Goal: Task Accomplishment & Management: Use online tool/utility

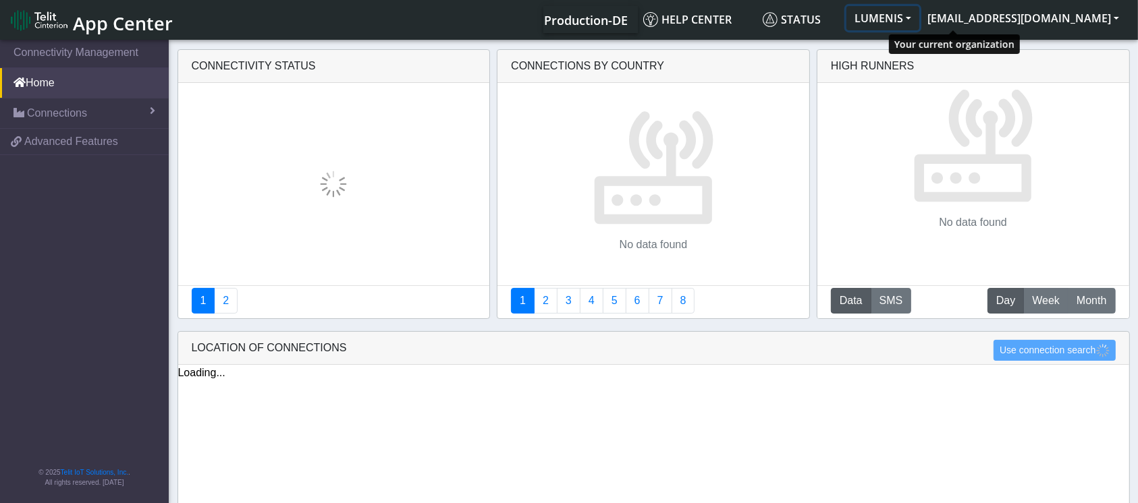
click at [919, 19] on button "LUMENIS" at bounding box center [882, 18] width 73 height 24
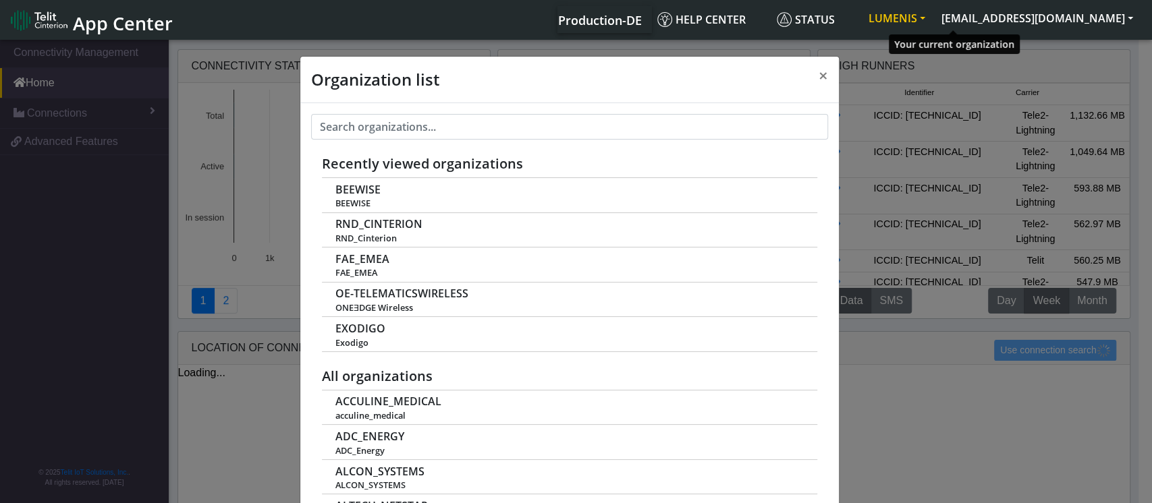
scroll to position [5, 0]
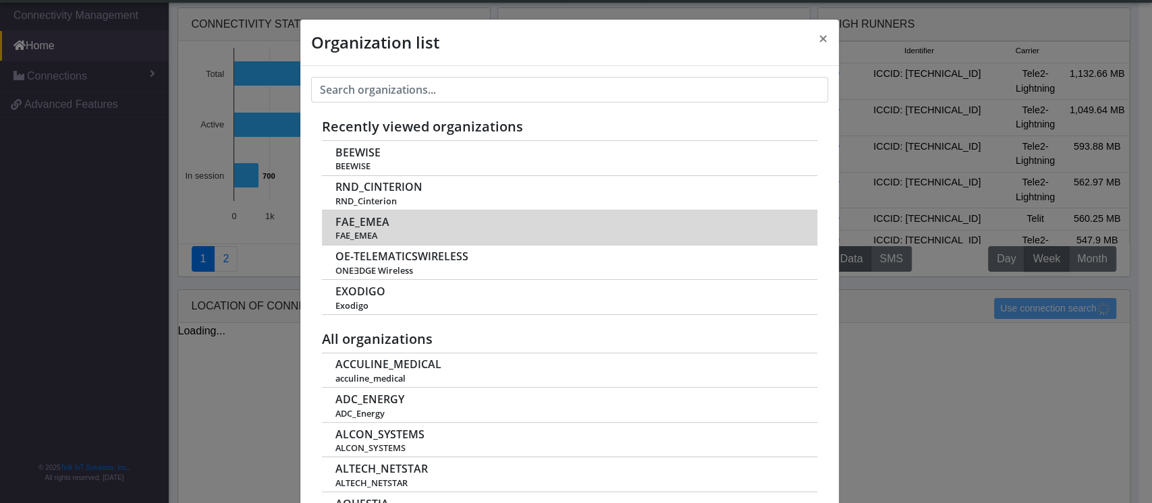
click at [374, 229] on td "FAE_EMEA FAE_EMEA" at bounding box center [569, 228] width 495 height 35
click at [358, 224] on span "FAE_EMEA" at bounding box center [362, 222] width 54 height 13
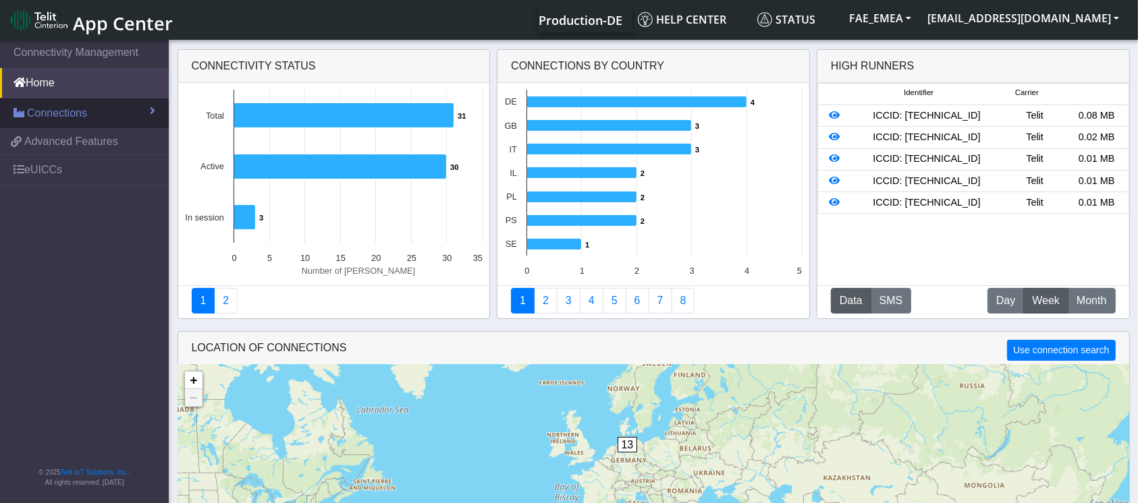
click at [68, 117] on span "Connections" at bounding box center [57, 113] width 60 height 16
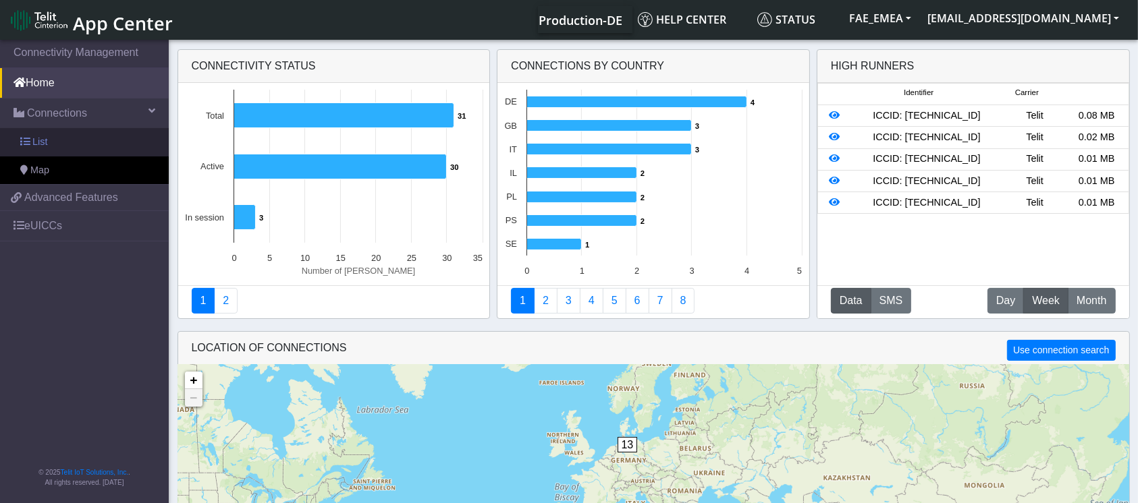
click at [36, 136] on span "List" at bounding box center [39, 142] width 15 height 15
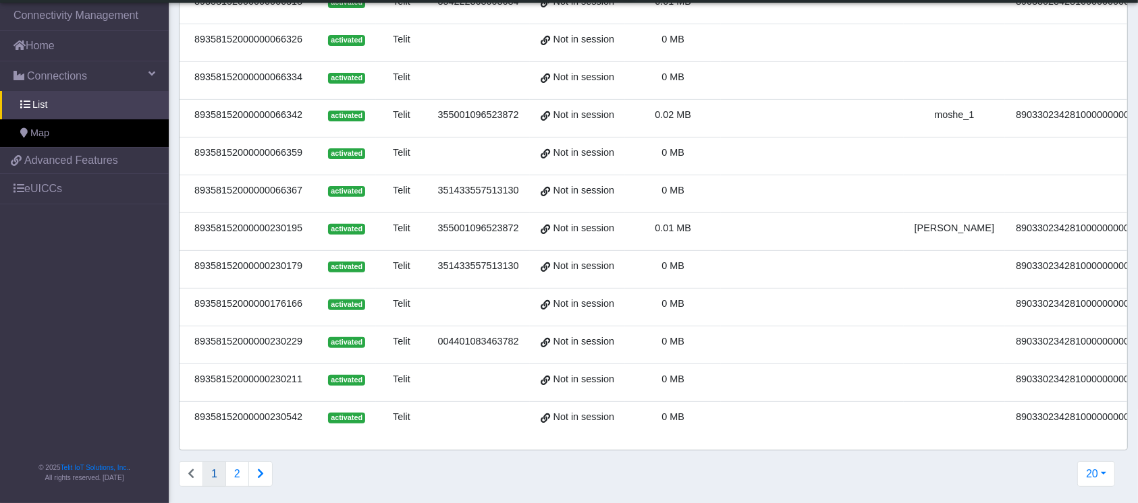
scroll to position [462, 0]
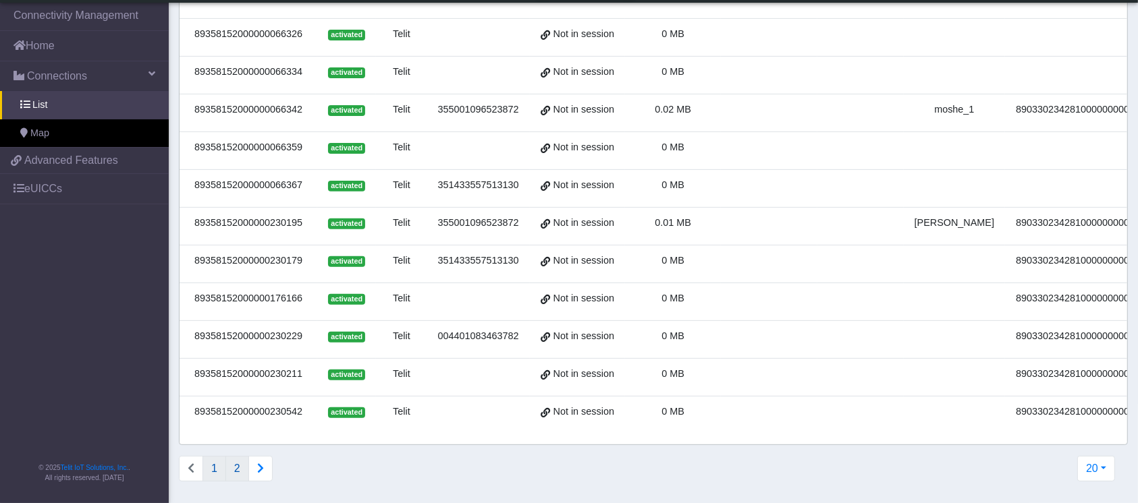
click at [232, 471] on button "2" at bounding box center [237, 469] width 24 height 26
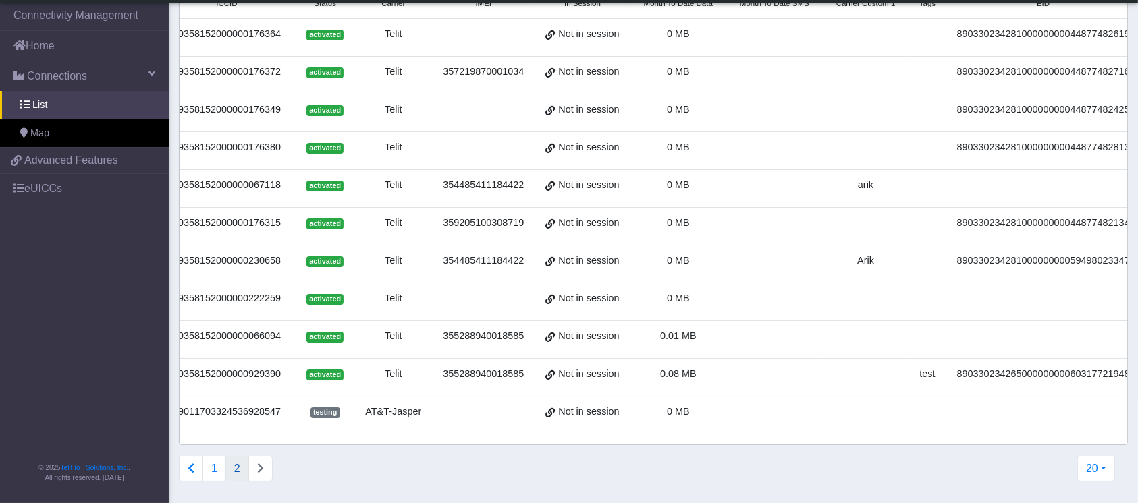
scroll to position [0, 75]
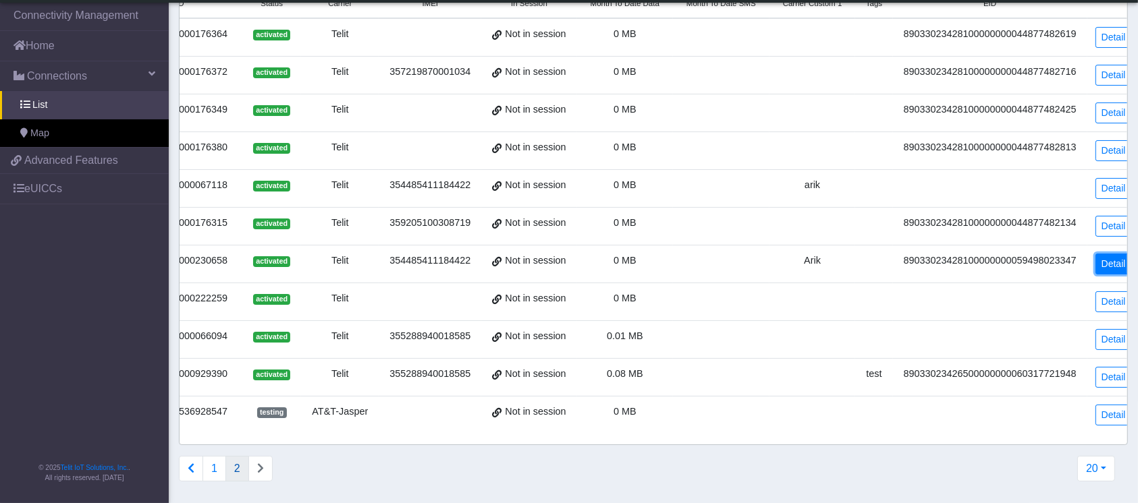
click at [1103, 254] on link "Detail" at bounding box center [1113, 264] width 36 height 21
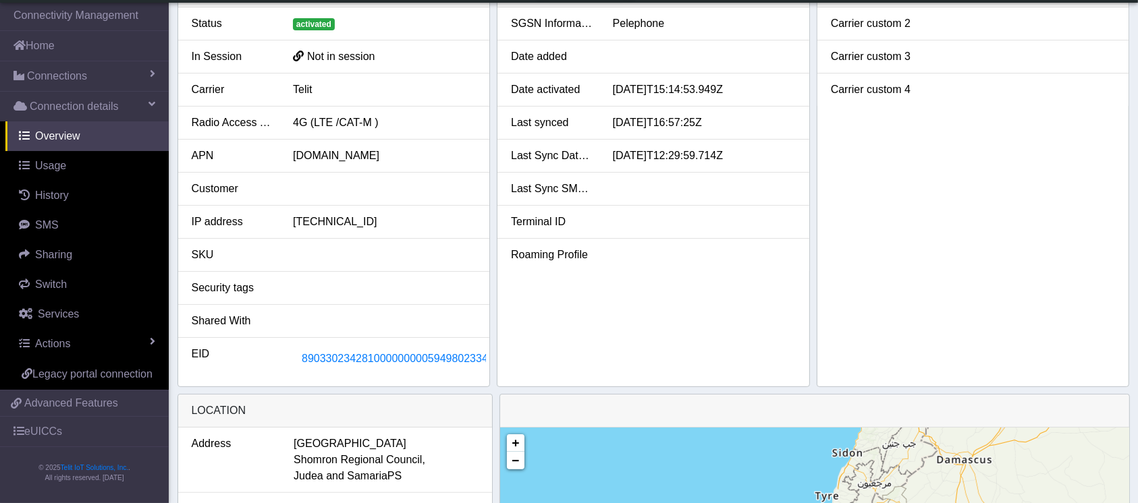
scroll to position [200, 0]
click at [379, 348] on button "89033023428100000000059498023347" at bounding box center [398, 358] width 210 height 26
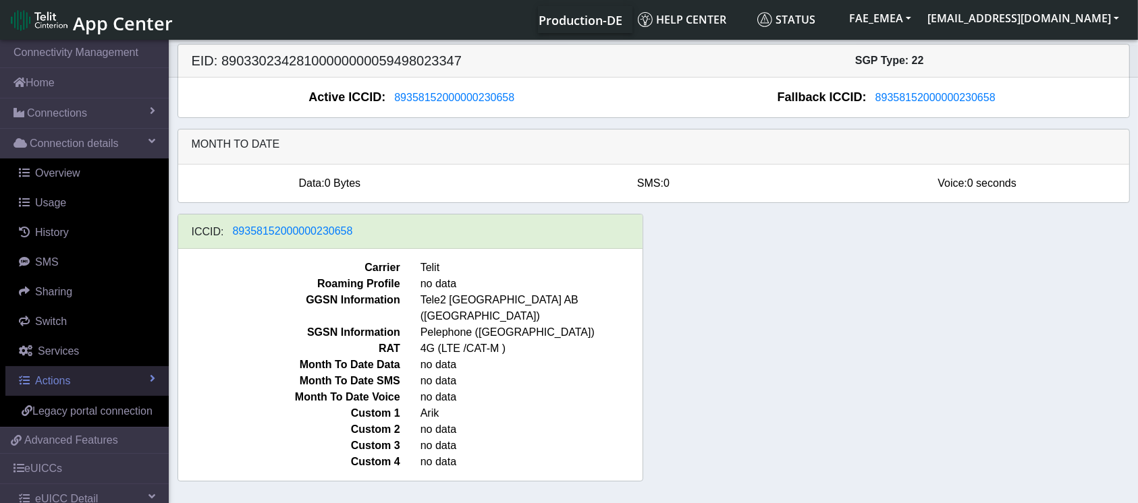
click at [128, 377] on link "Actions" at bounding box center [86, 381] width 163 height 30
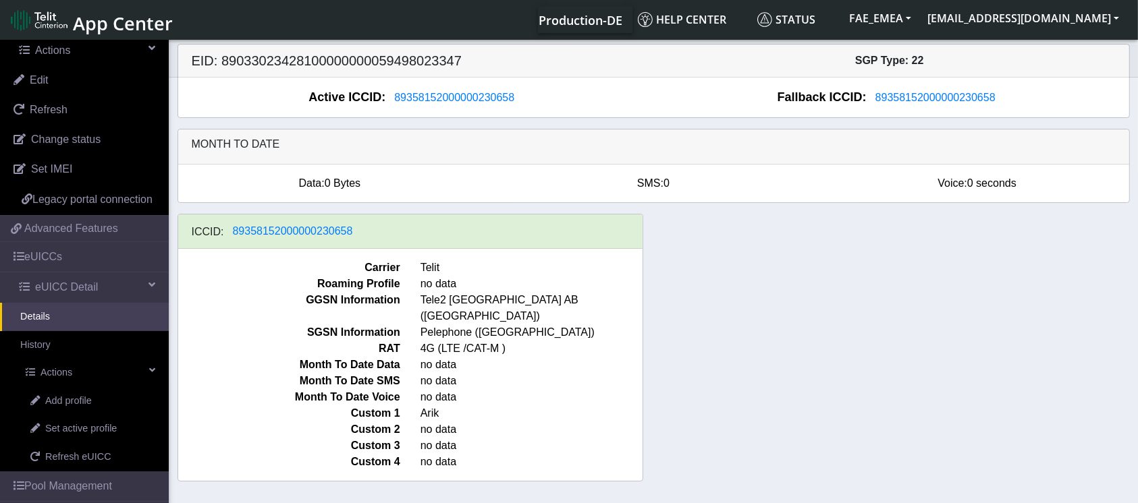
scroll to position [335, 0]
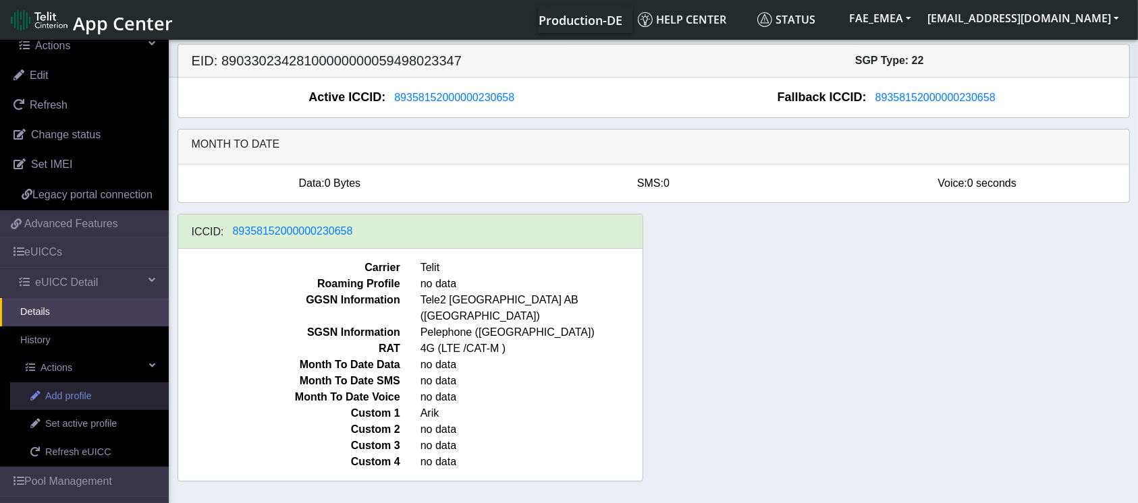
click at [72, 404] on span "Add profile" at bounding box center [68, 396] width 47 height 15
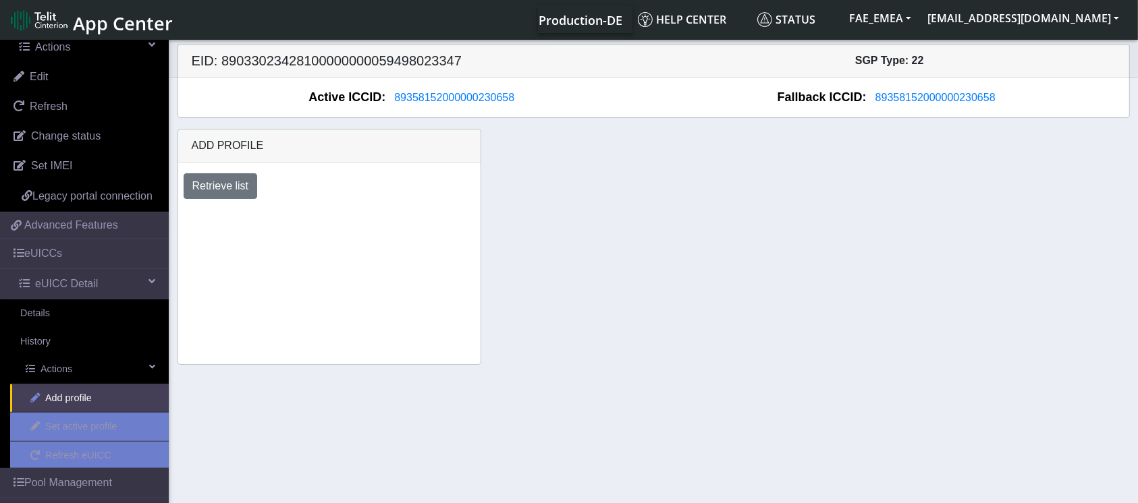
scroll to position [335, 0]
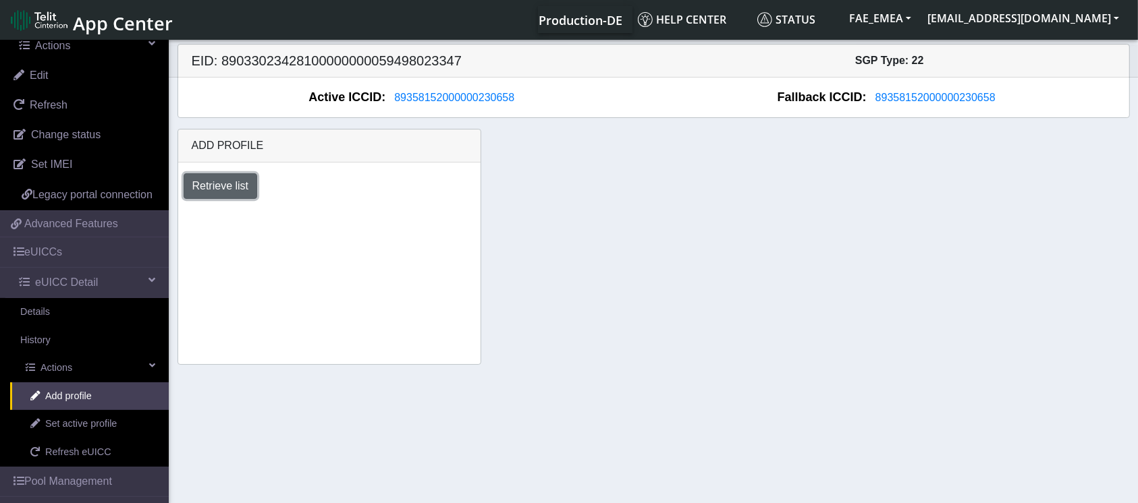
click at [225, 192] on button "Retrieve list" at bounding box center [221, 186] width 74 height 26
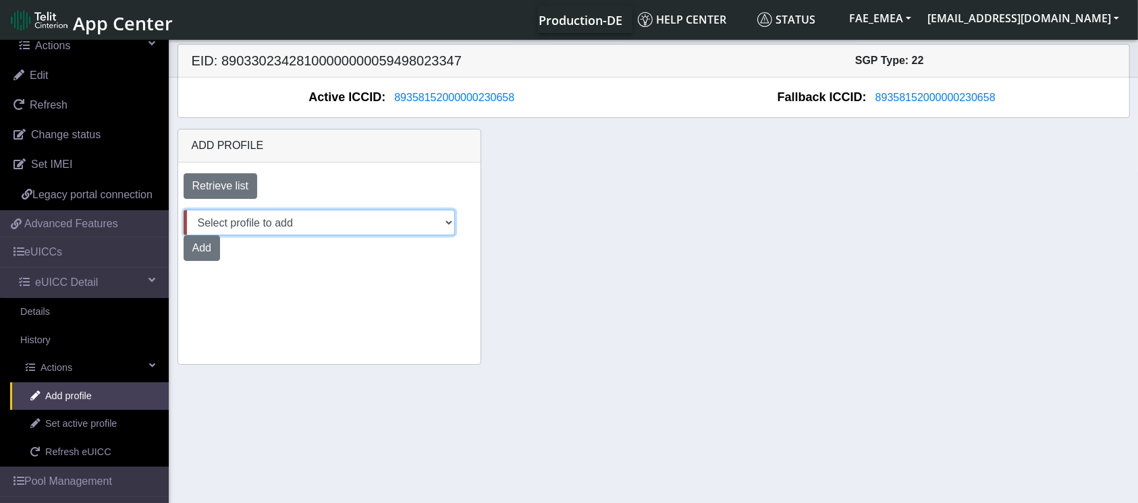
click at [350, 223] on select "Select profile to add DNLD_MVNO-nxt23.net-DEMO_ATT_Arie_Hamo DNLD-nxt23.net-DEM…" at bounding box center [319, 223] width 271 height 26
click at [564, 157] on div "Add profile Retrieve list Select profile to add DNLD_MVNO-nxt23.net-DEMO_ATT_Ar…" at bounding box center [653, 247] width 972 height 236
